Goal: Navigation & Orientation: Find specific page/section

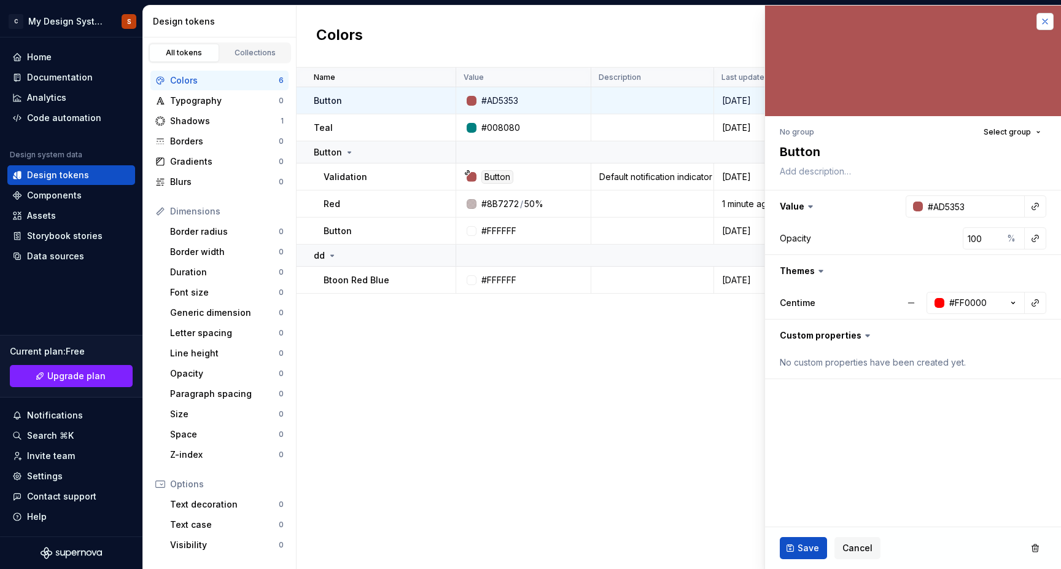
click at [1045, 22] on button "button" at bounding box center [1044, 21] width 17 height 17
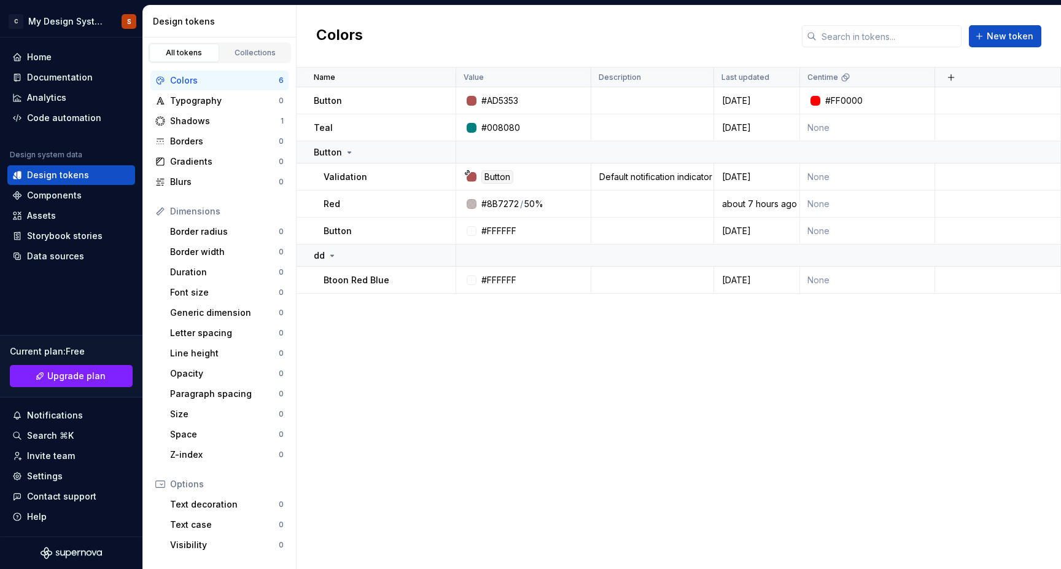
click at [1051, 22] on div "Colors New token" at bounding box center [679, 37] width 764 height 62
click at [58, 196] on div "Components" at bounding box center [54, 195] width 55 height 12
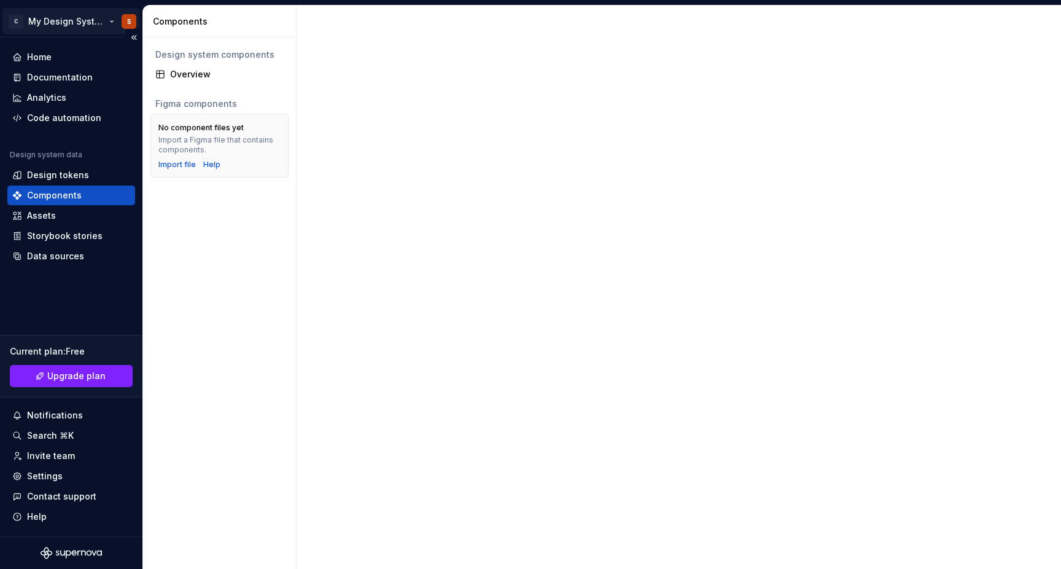
click at [58, 21] on html "C My Design System S Home Documentation Analytics Code automation Design system…" at bounding box center [530, 284] width 1061 height 569
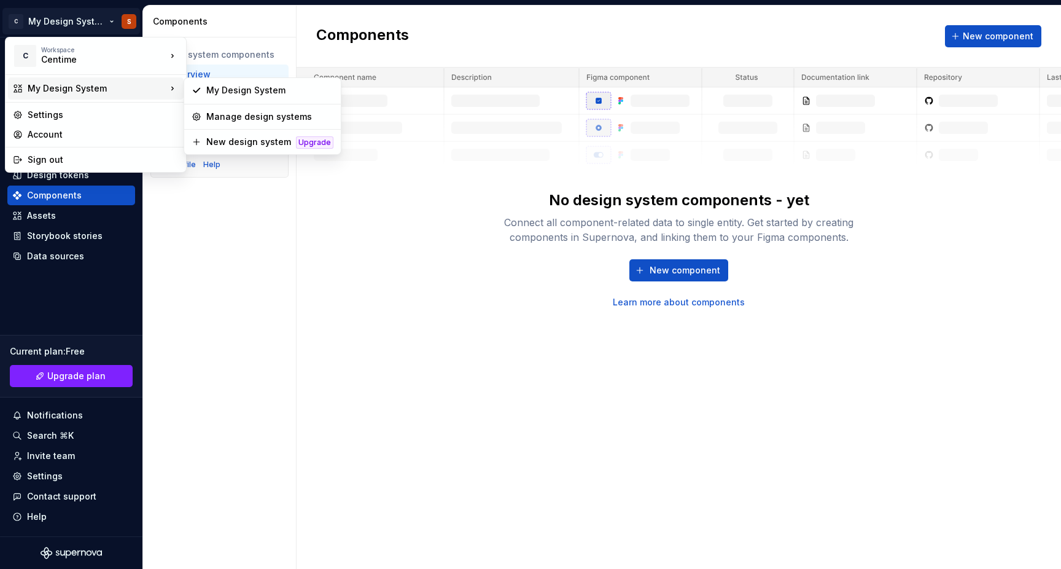
click at [461, 301] on html "C My Design System S Home Documentation Analytics Code automation Design system…" at bounding box center [530, 284] width 1061 height 569
